Goal: Communication & Community: Answer question/provide support

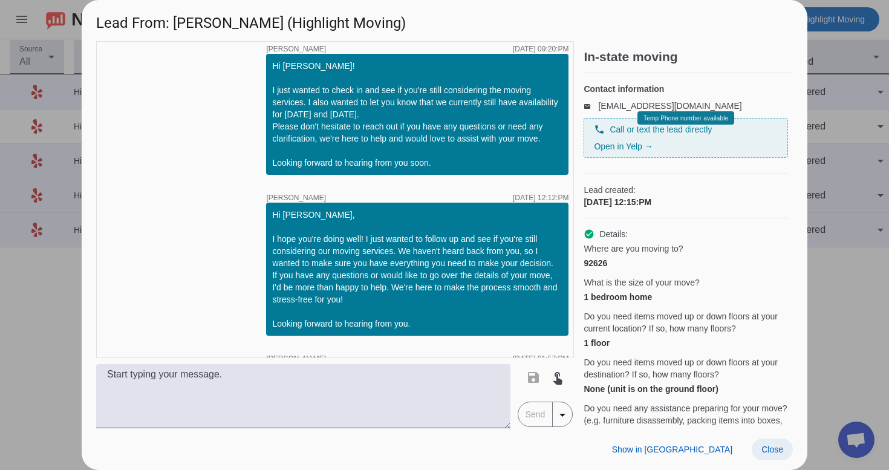
scroll to position [1318, 0]
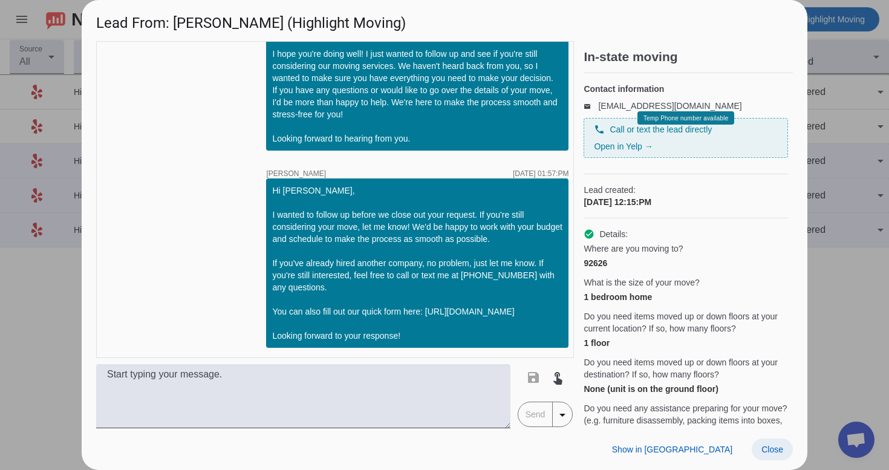
click at [778, 446] on span "Close" at bounding box center [772, 449] width 22 height 10
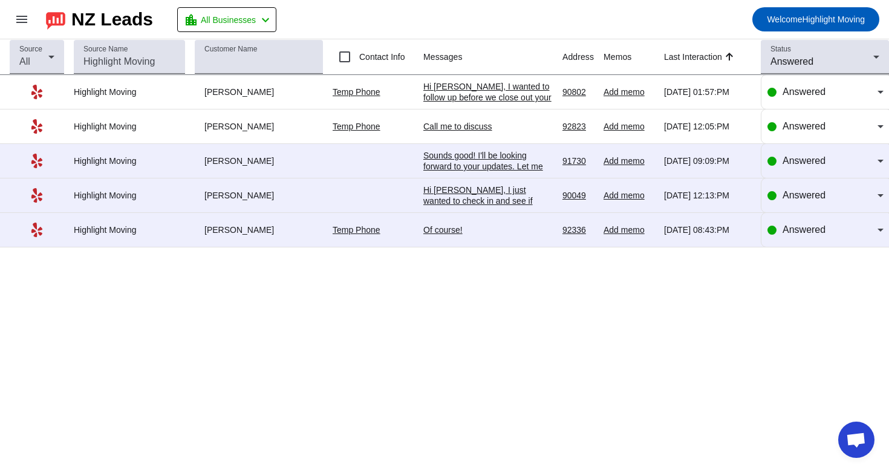
click at [460, 233] on div "Of course!" at bounding box center [487, 229] width 129 height 11
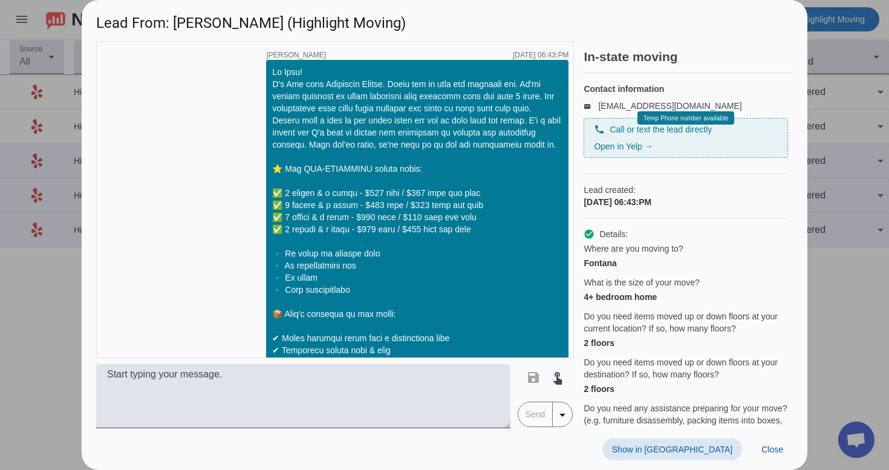
scroll to position [1267, 0]
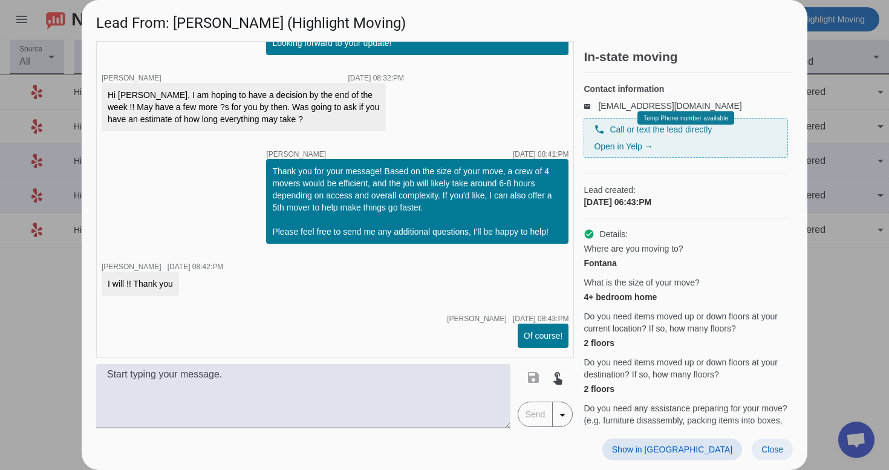
click at [770, 452] on span "Close" at bounding box center [772, 449] width 22 height 10
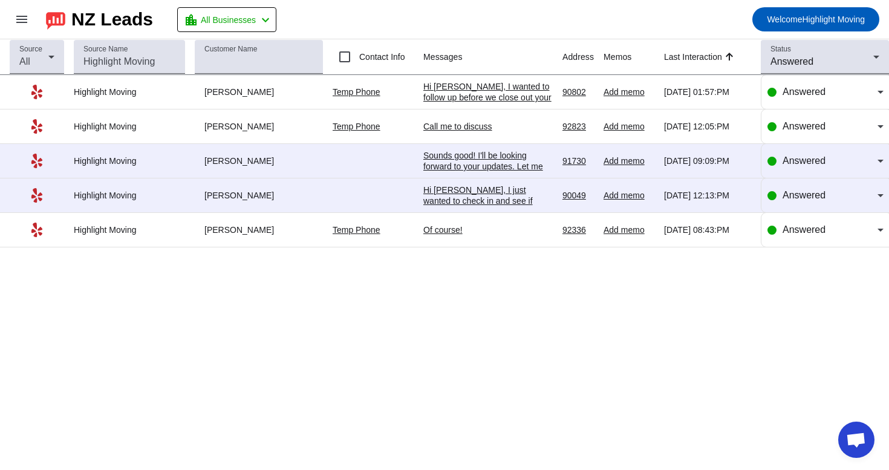
click at [471, 193] on div "Hi [PERSON_NAME], I just wanted to check in and see if you're still considering…" at bounding box center [487, 238] width 129 height 109
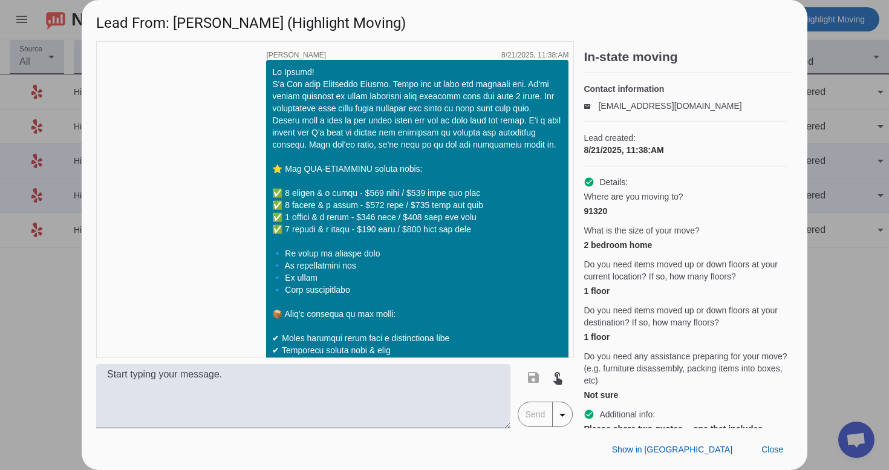
scroll to position [1986, 0]
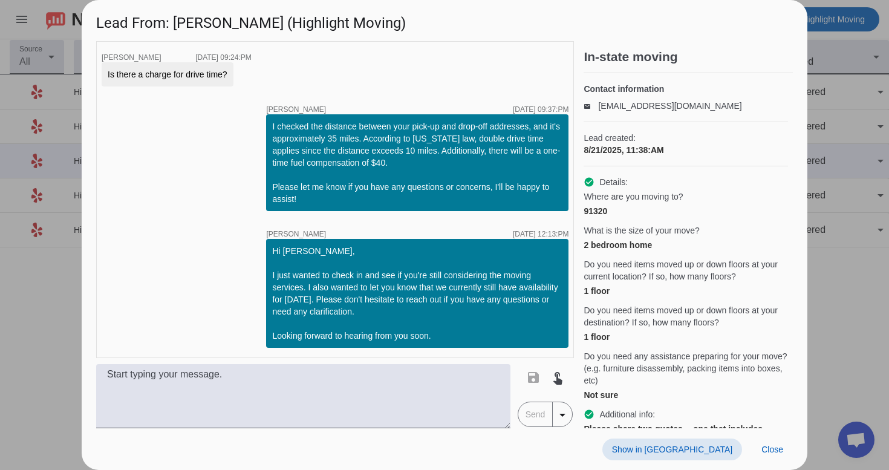
click at [707, 456] on span at bounding box center [672, 449] width 140 height 22
click at [765, 450] on span "Close" at bounding box center [772, 449] width 22 height 10
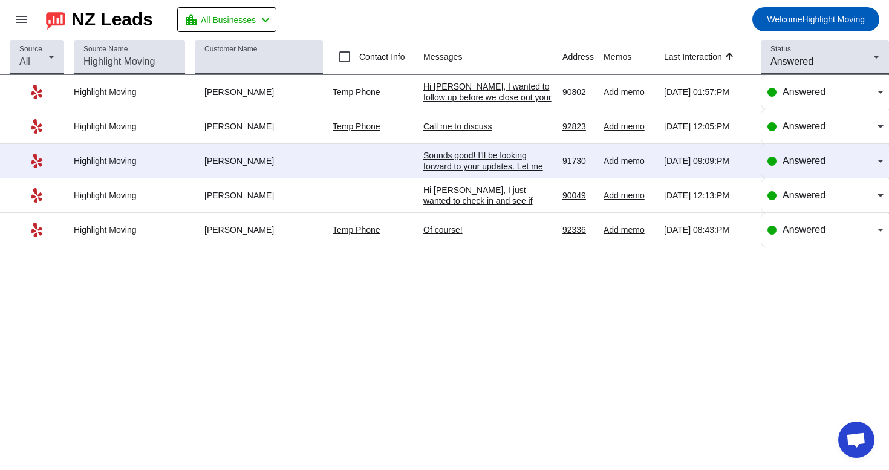
click at [519, 193] on div "Hi [PERSON_NAME], I just wanted to check in and see if you're still considering…" at bounding box center [487, 238] width 129 height 109
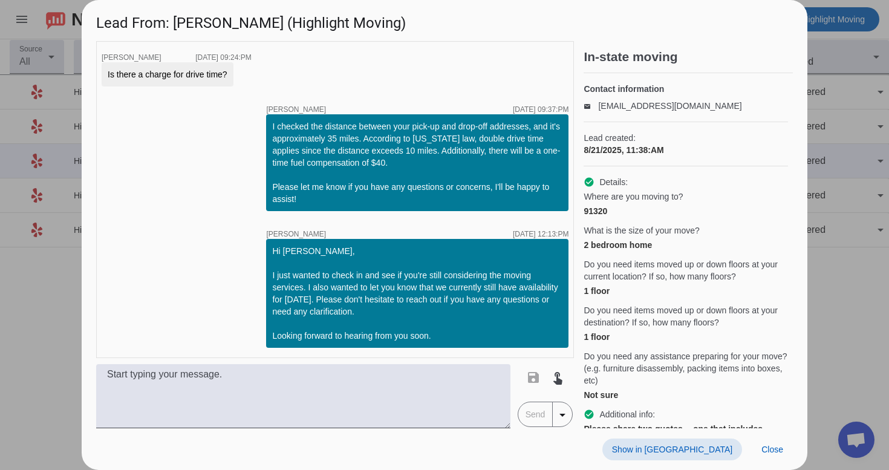
click at [694, 449] on span "Show in [GEOGRAPHIC_DATA]" at bounding box center [672, 449] width 120 height 10
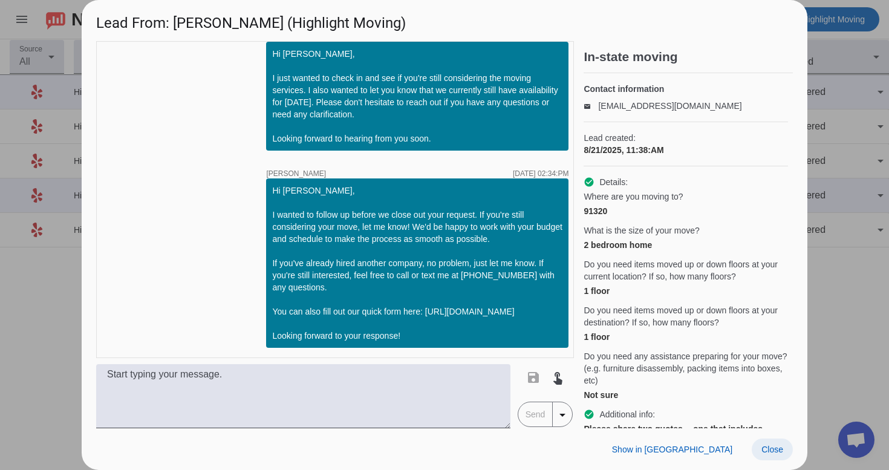
click at [767, 452] on span "Close" at bounding box center [772, 449] width 22 height 10
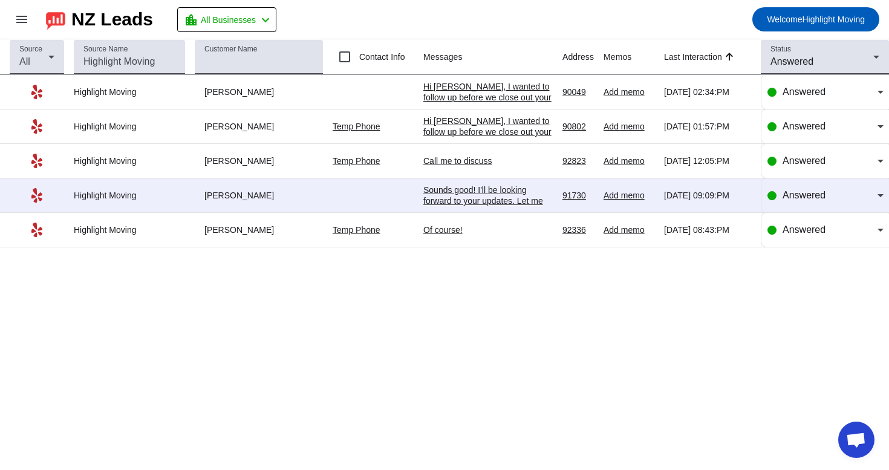
click at [466, 205] on div "Sounds good! I'll be looking forward to your updates. Let me know your preferre…" at bounding box center [487, 211] width 129 height 54
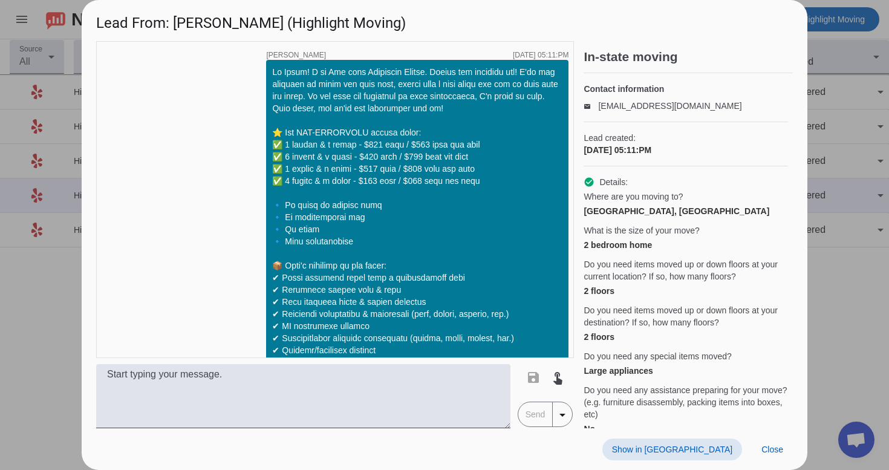
scroll to position [561, 0]
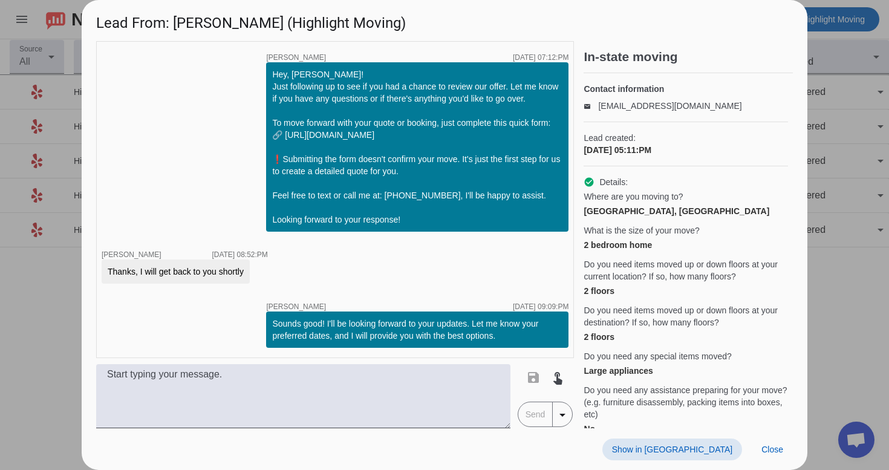
click at [697, 454] on span at bounding box center [672, 449] width 140 height 22
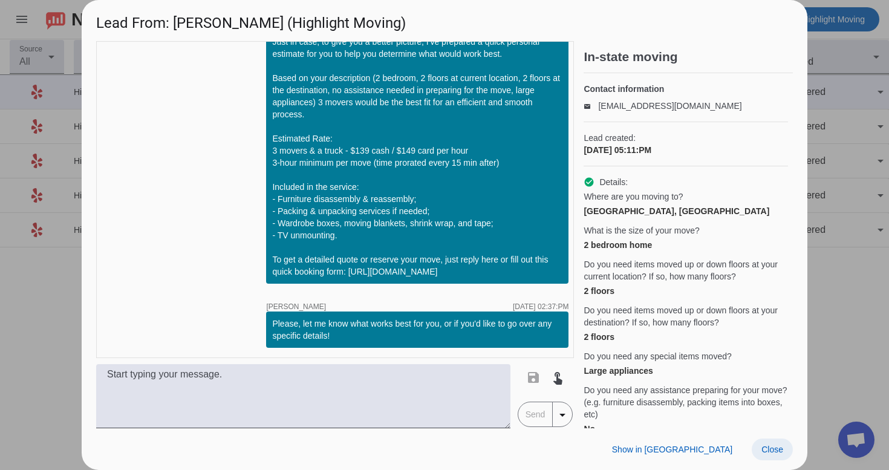
click at [773, 441] on span at bounding box center [772, 449] width 41 height 22
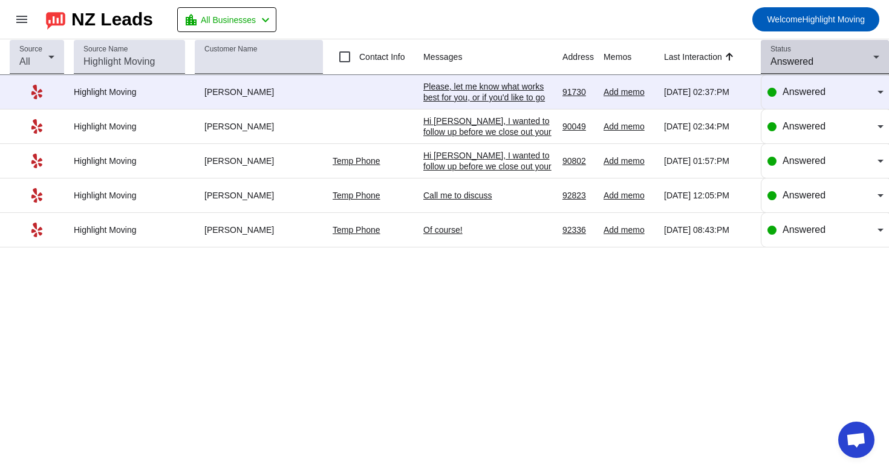
click at [784, 59] on span "Answered" at bounding box center [791, 61] width 43 height 10
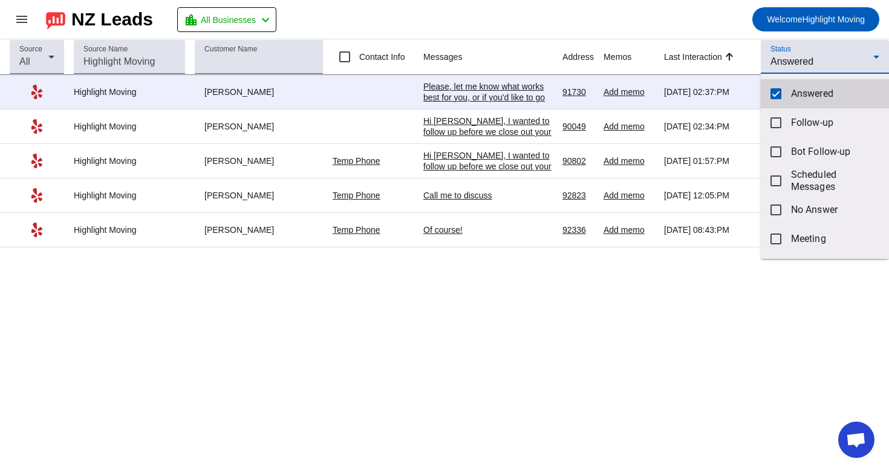
click at [784, 96] on mat-option "Answered" at bounding box center [825, 93] width 128 height 29
click at [795, 56] on div at bounding box center [444, 235] width 889 height 470
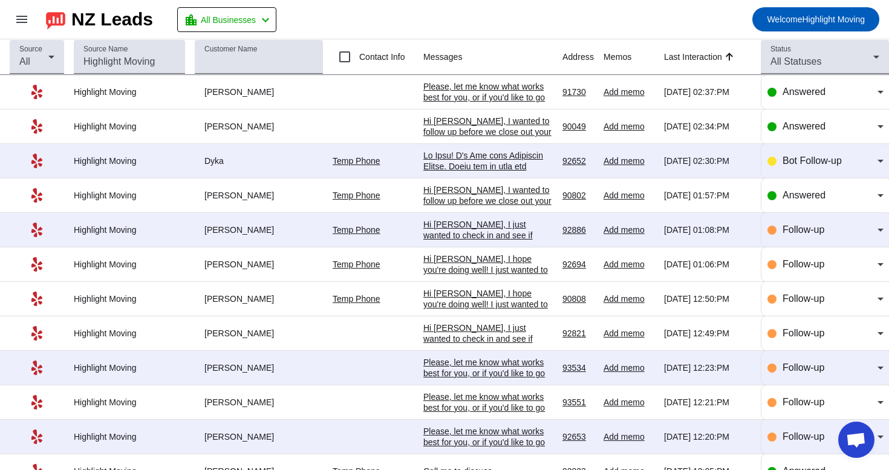
click at [795, 56] on div "All Statuses" at bounding box center [821, 61] width 103 height 15
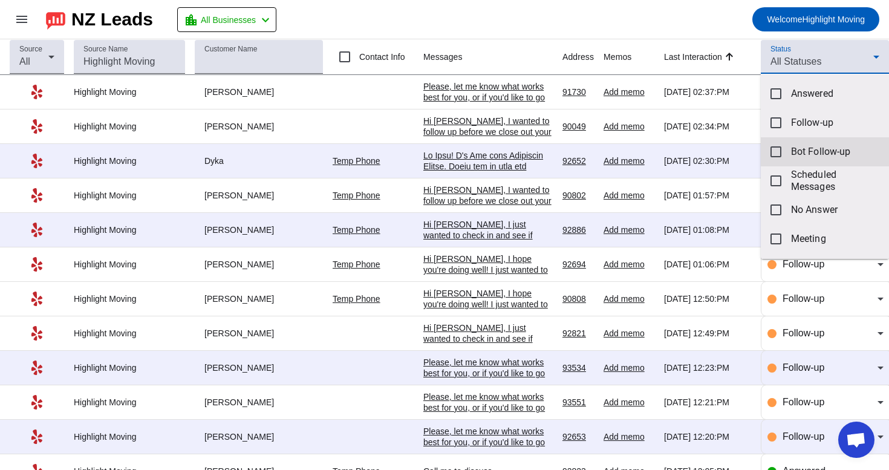
click at [793, 143] on mat-option "Bot Follow-up" at bounding box center [825, 151] width 128 height 29
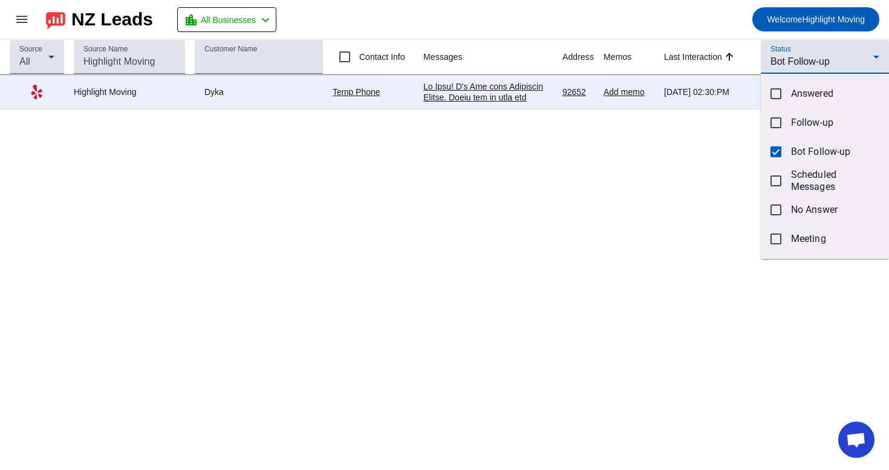
click at [733, 12] on div at bounding box center [444, 235] width 889 height 470
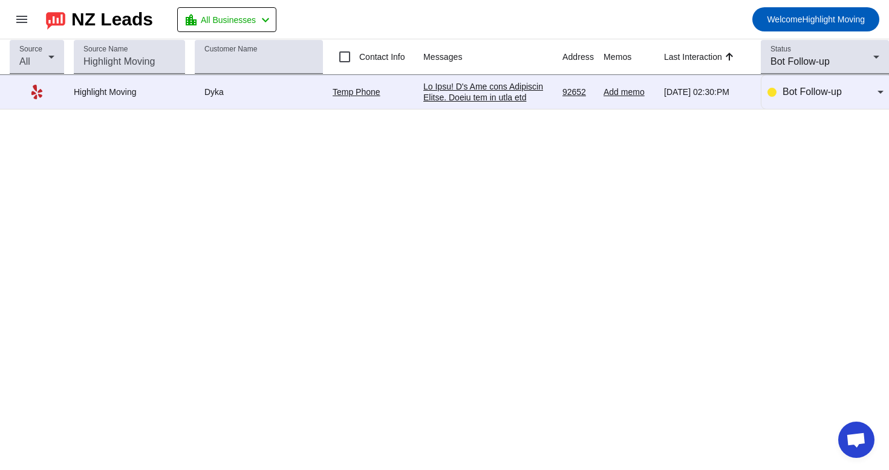
click at [486, 95] on div at bounding box center [487, 413] width 129 height 664
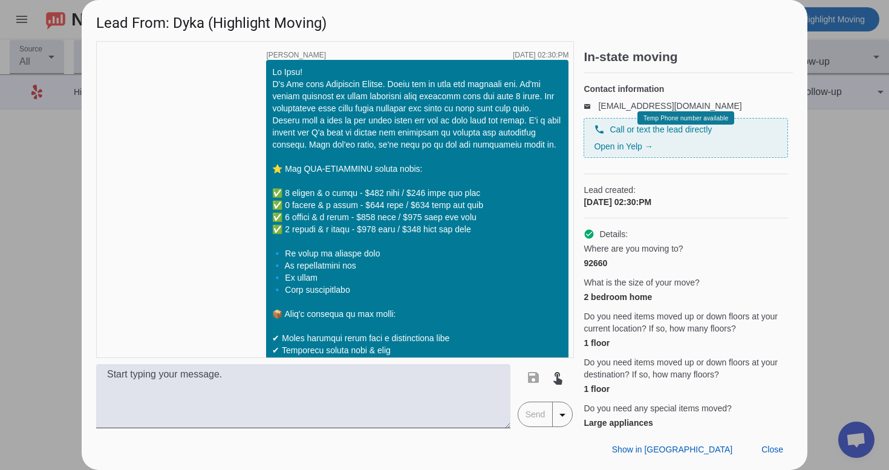
scroll to position [341, 0]
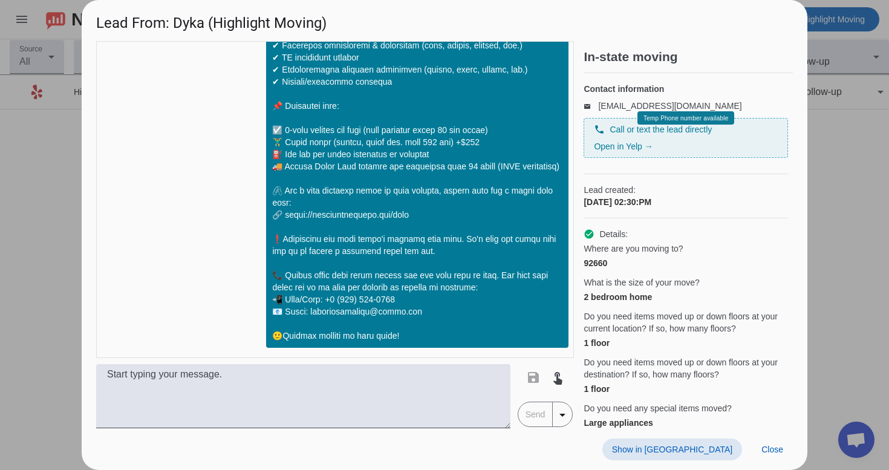
click at [683, 444] on span "Show in [GEOGRAPHIC_DATA]" at bounding box center [672, 449] width 120 height 10
click at [769, 446] on span "Close" at bounding box center [772, 449] width 22 height 10
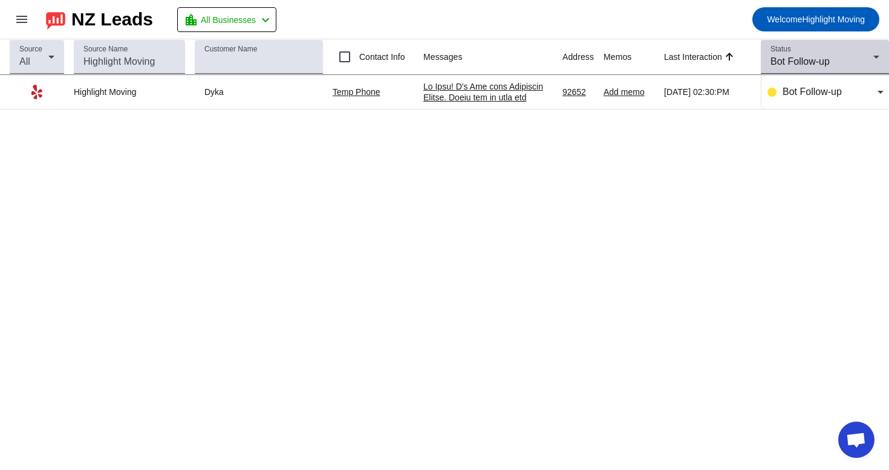
click at [859, 56] on div "Bot Follow-up" at bounding box center [821, 61] width 103 height 15
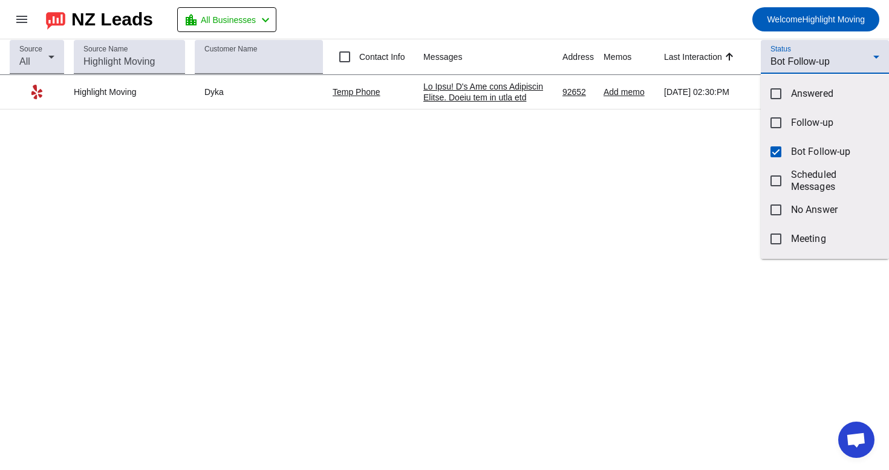
click at [716, 135] on div at bounding box center [444, 235] width 889 height 470
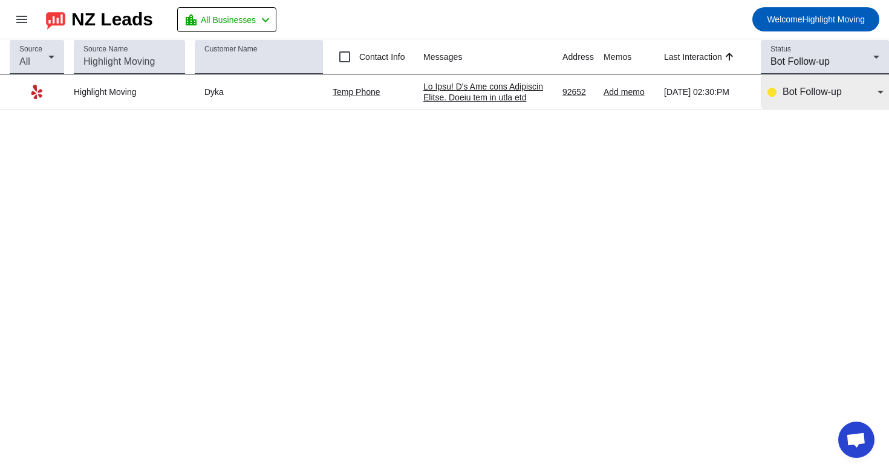
click at [788, 94] on span "Bot Follow-up" at bounding box center [811, 91] width 59 height 10
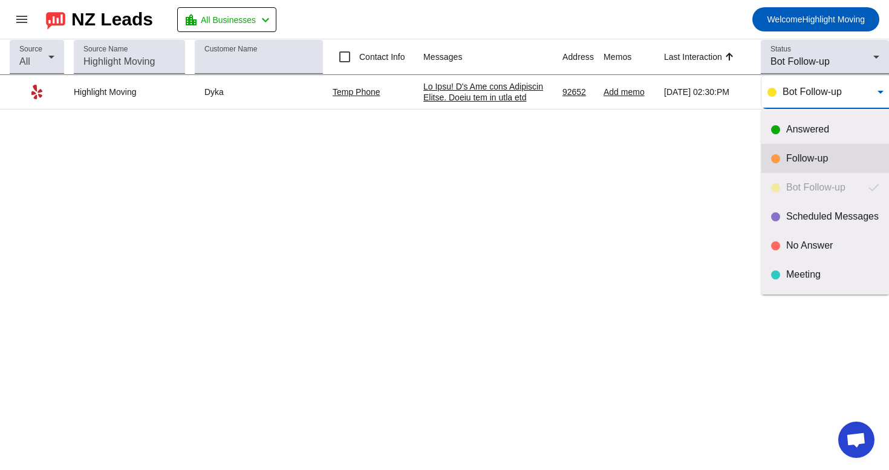
click at [797, 150] on mat-option "Follow-up" at bounding box center [825, 158] width 128 height 29
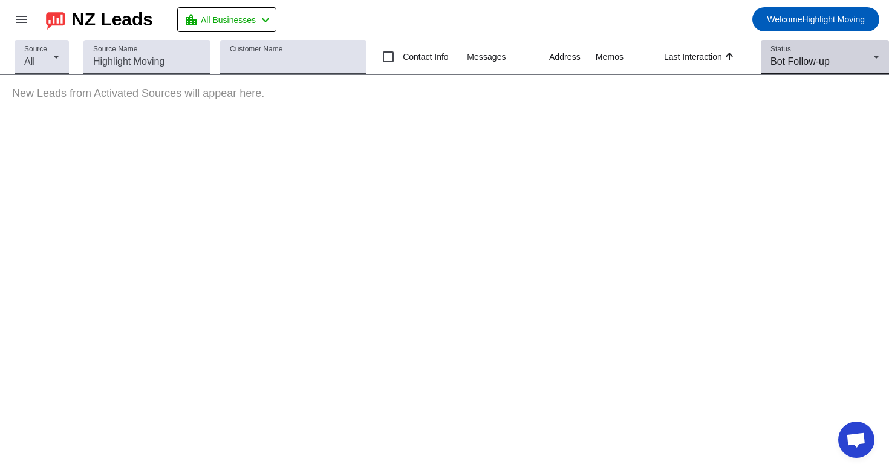
click at [831, 53] on div "Status Bot Follow-up" at bounding box center [824, 57] width 109 height 34
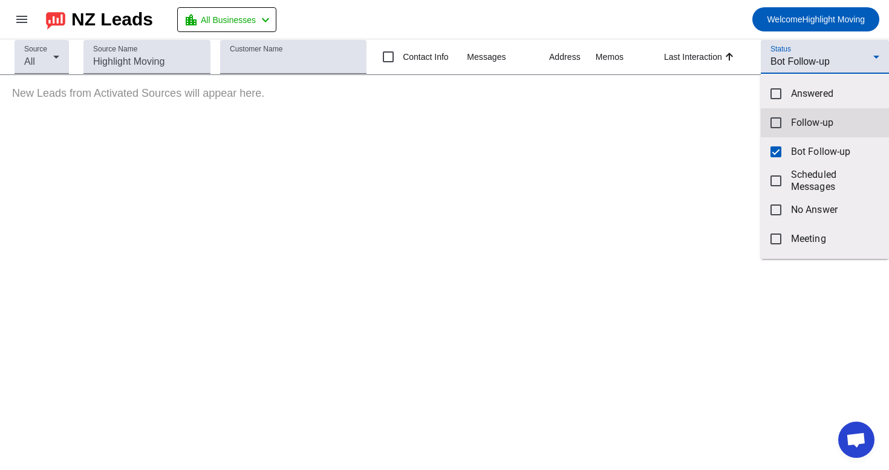
click at [791, 125] on span "Follow-up" at bounding box center [835, 123] width 88 height 12
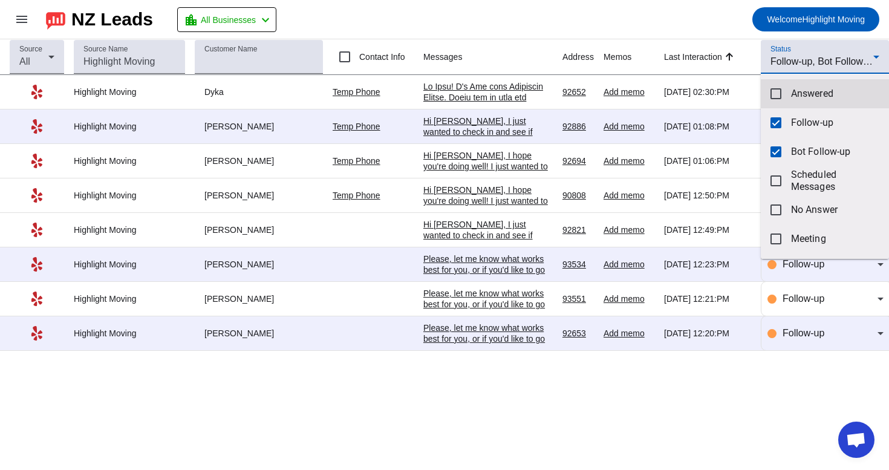
click at [801, 96] on span "Answered" at bounding box center [835, 94] width 88 height 12
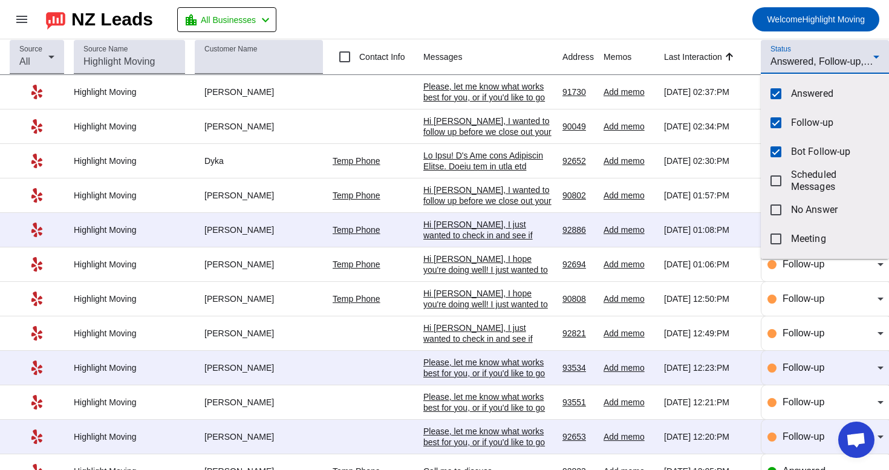
click at [468, 90] on div at bounding box center [444, 235] width 889 height 470
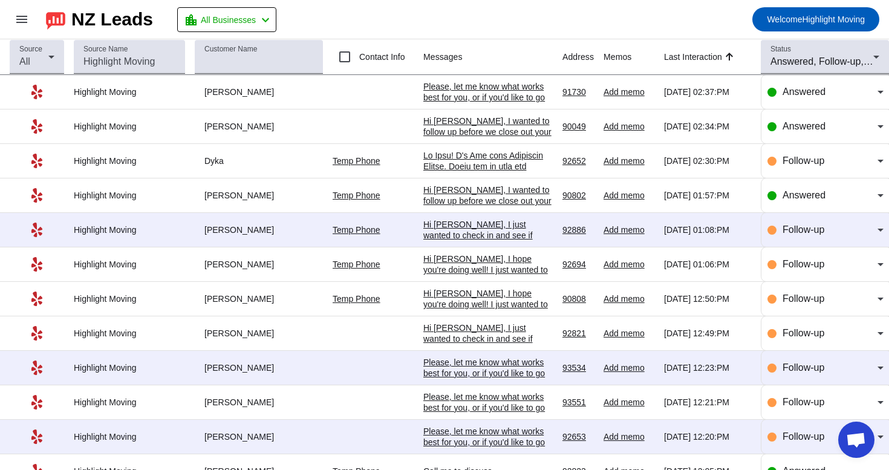
click at [486, 91] on div "Please, let me know what works best for you, or if you'd like to go over any sp…" at bounding box center [487, 97] width 129 height 33
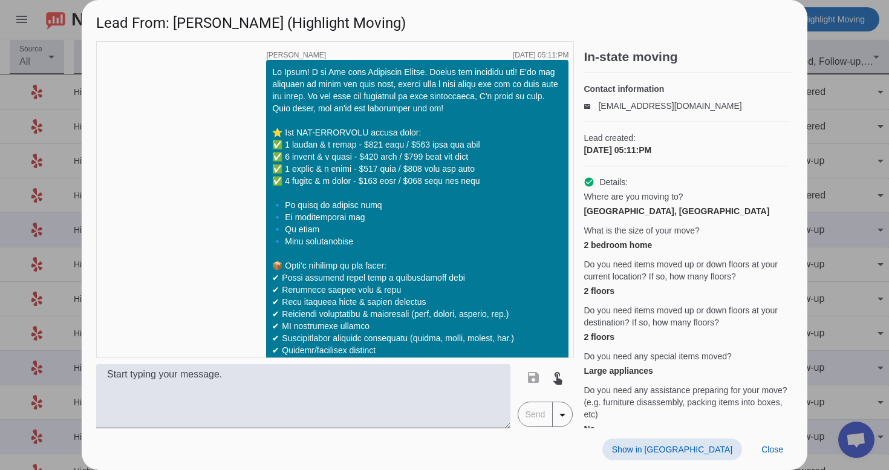
scroll to position [931, 0]
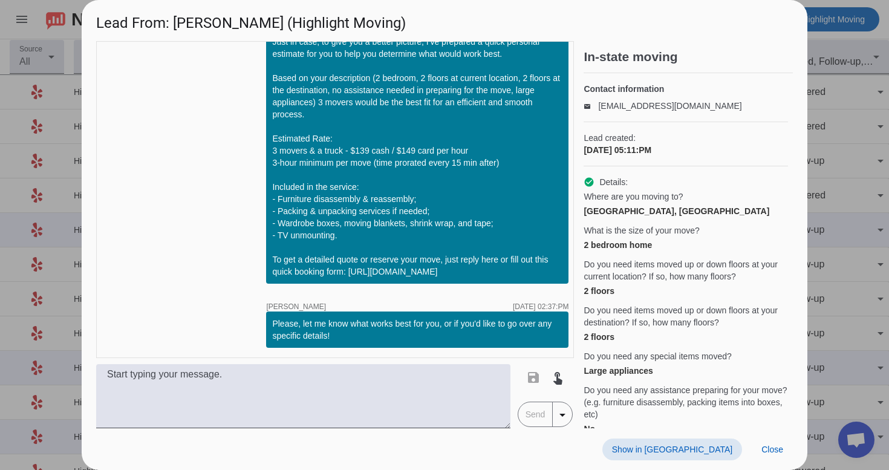
click at [701, 442] on span at bounding box center [672, 449] width 140 height 22
